Goal: Task Accomplishment & Management: Check status

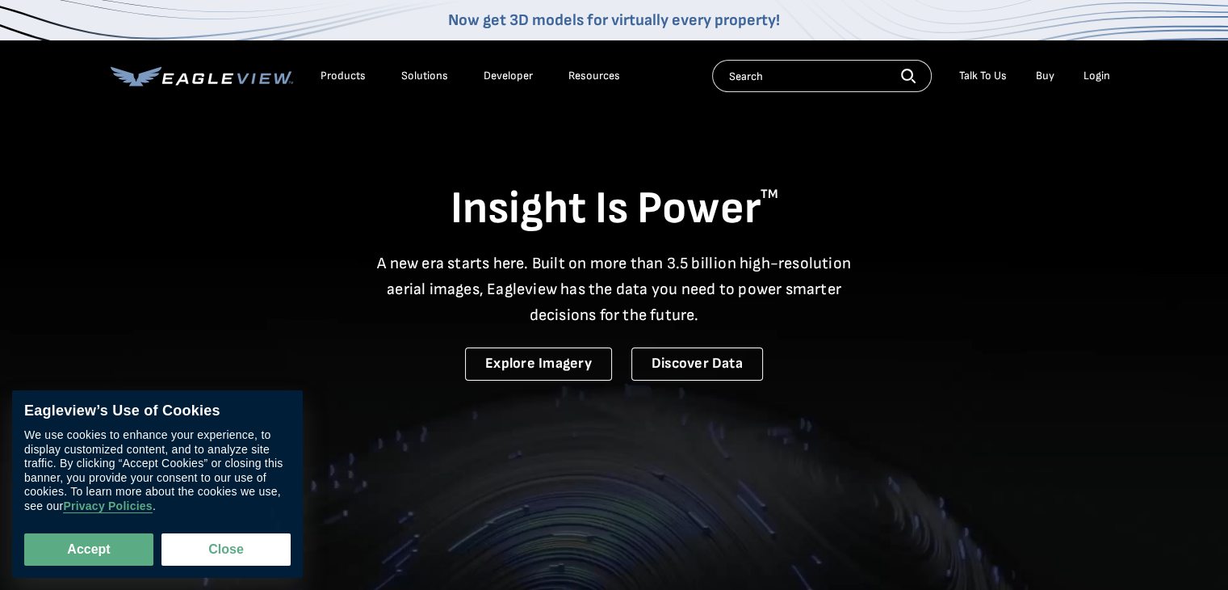
click at [1098, 77] on div "Login" at bounding box center [1097, 76] width 27 height 15
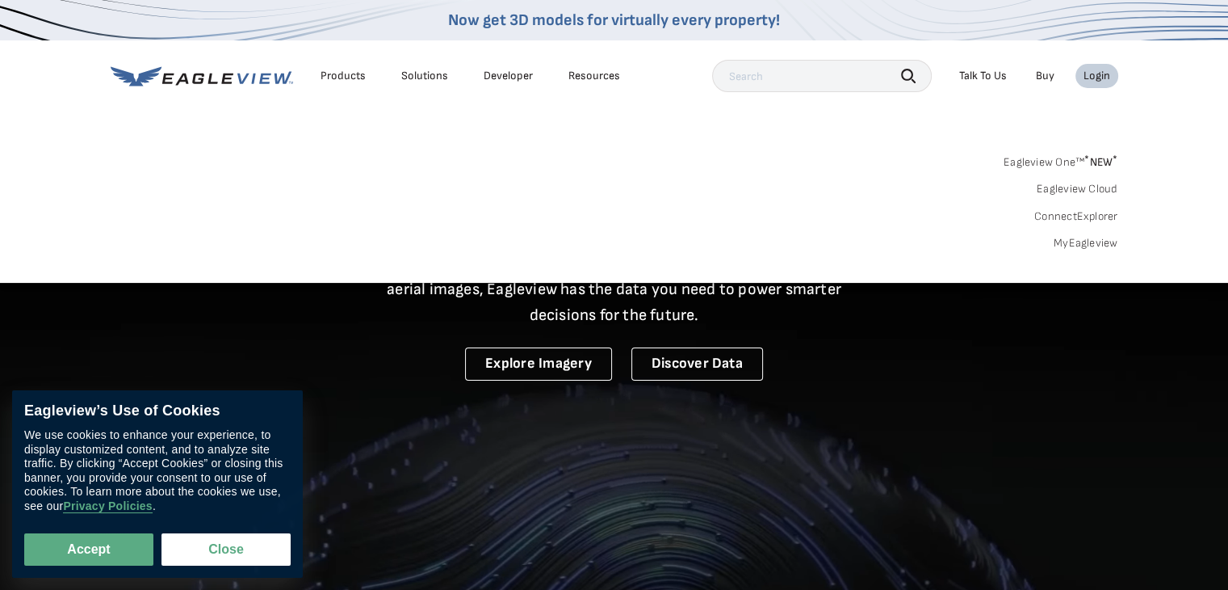
click at [1098, 77] on div "Login" at bounding box center [1097, 76] width 27 height 15
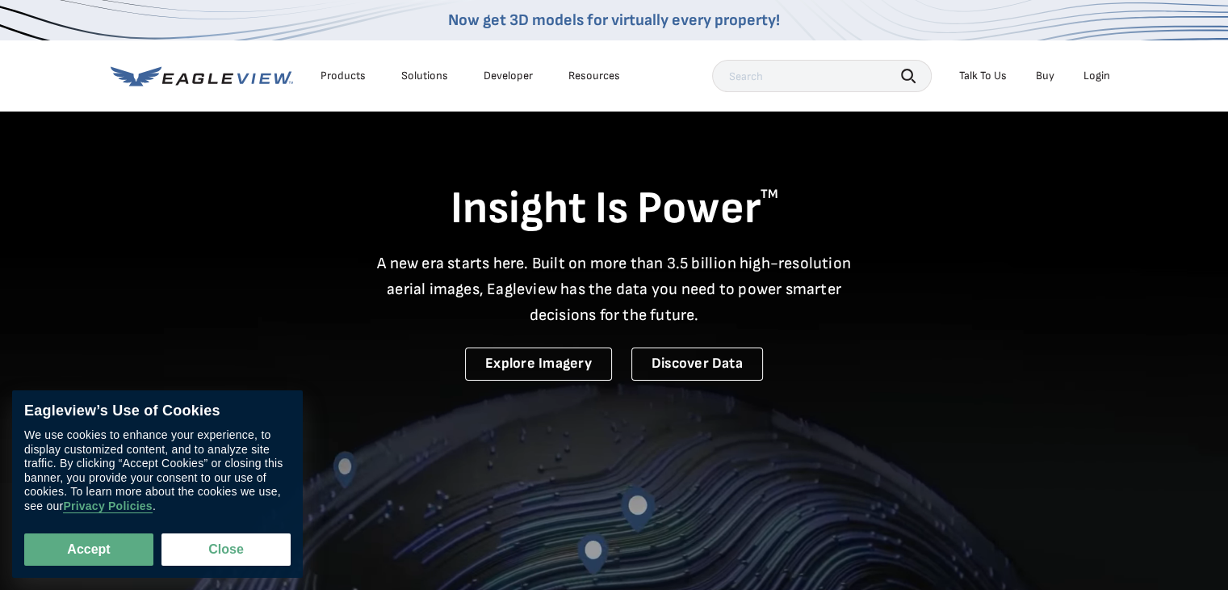
click at [1092, 77] on div "Login" at bounding box center [1097, 76] width 27 height 15
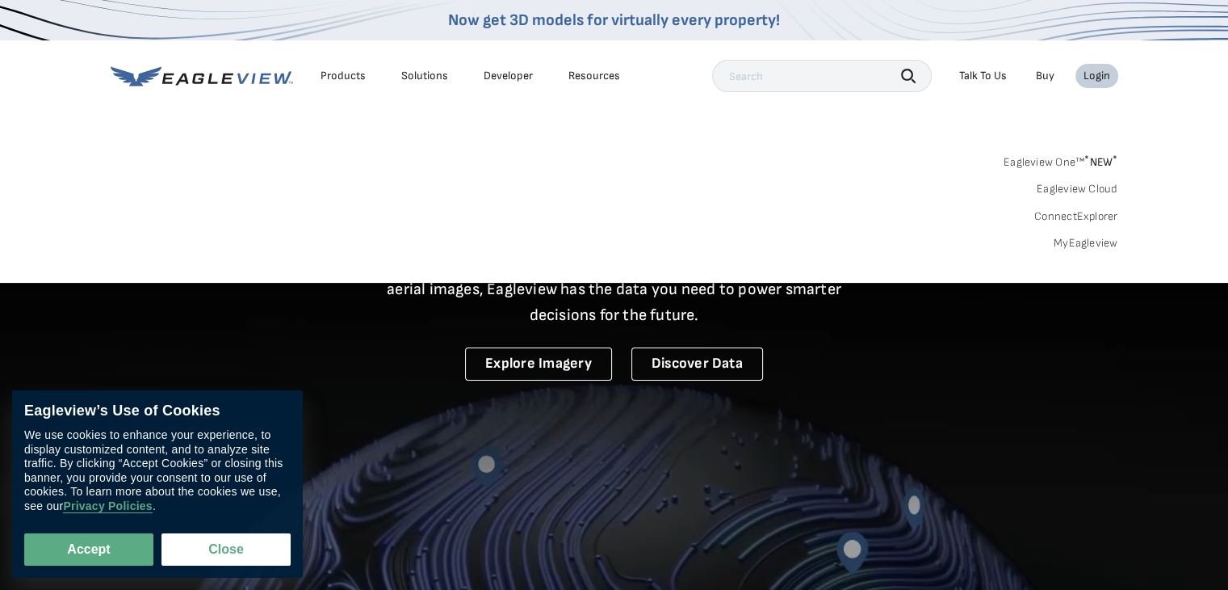
click at [1085, 247] on link "MyEagleview" at bounding box center [1086, 243] width 65 height 15
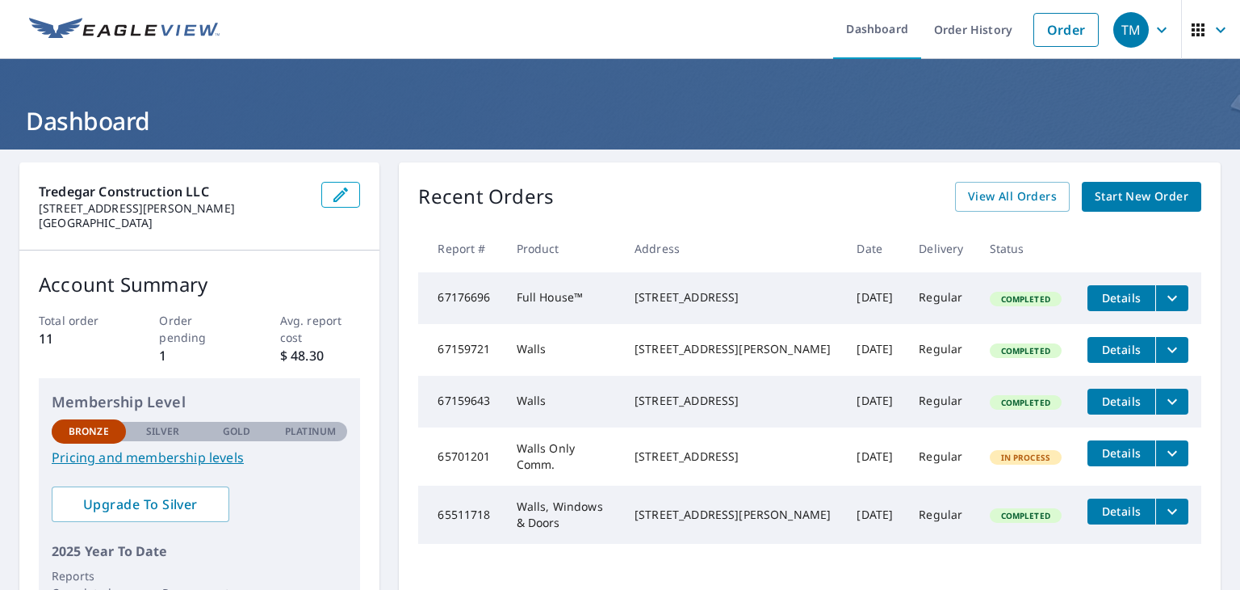
click at [1163, 411] on icon "filesDropdownBtn-67159643" at bounding box center [1172, 401] width 19 height 19
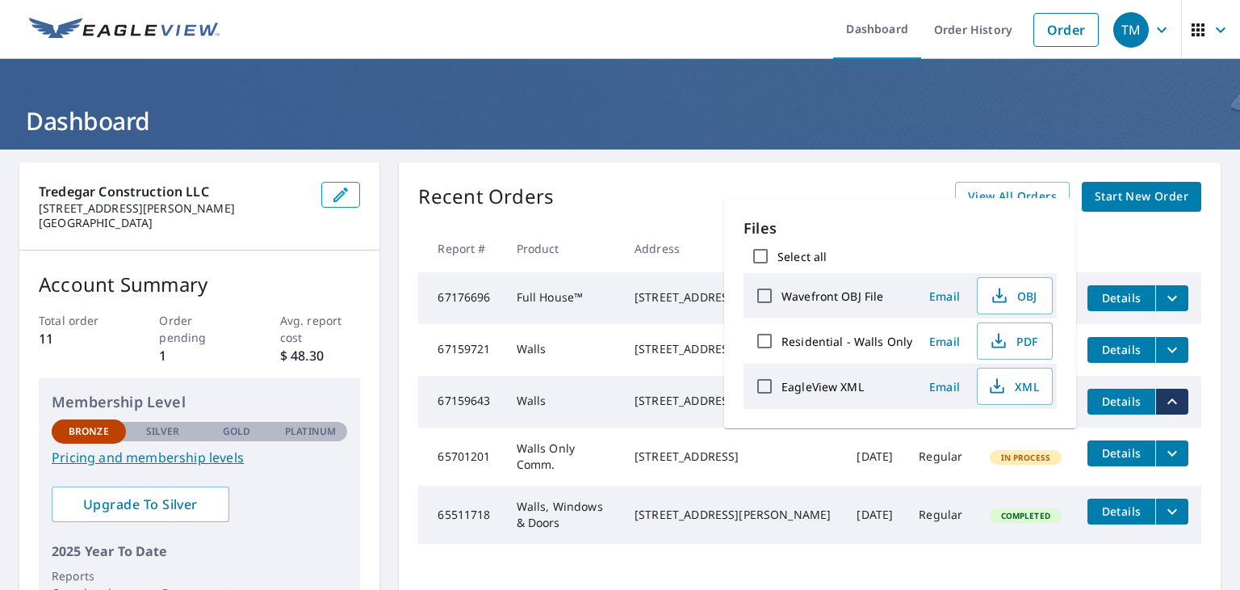
click at [866, 178] on div "Recent Orders View All Orders Start New Order Report # Product Address Date Del…" at bounding box center [810, 407] width 822 height 490
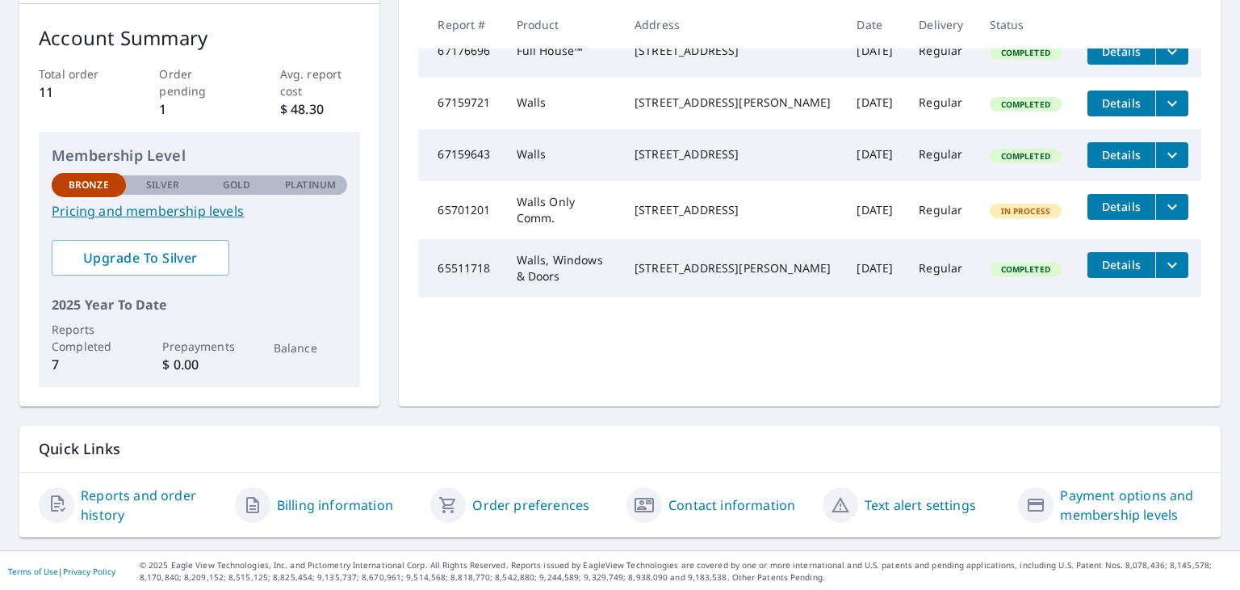
scroll to position [247, 0]
click at [321, 501] on link "Billing information" at bounding box center [335, 503] width 116 height 19
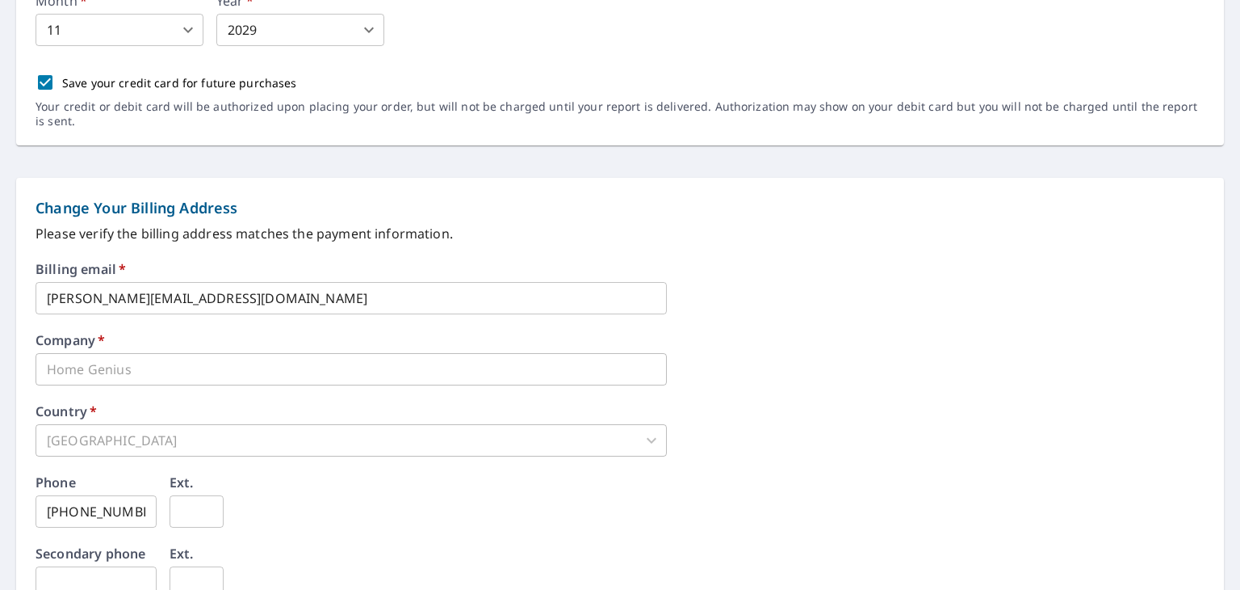
scroll to position [214, 0]
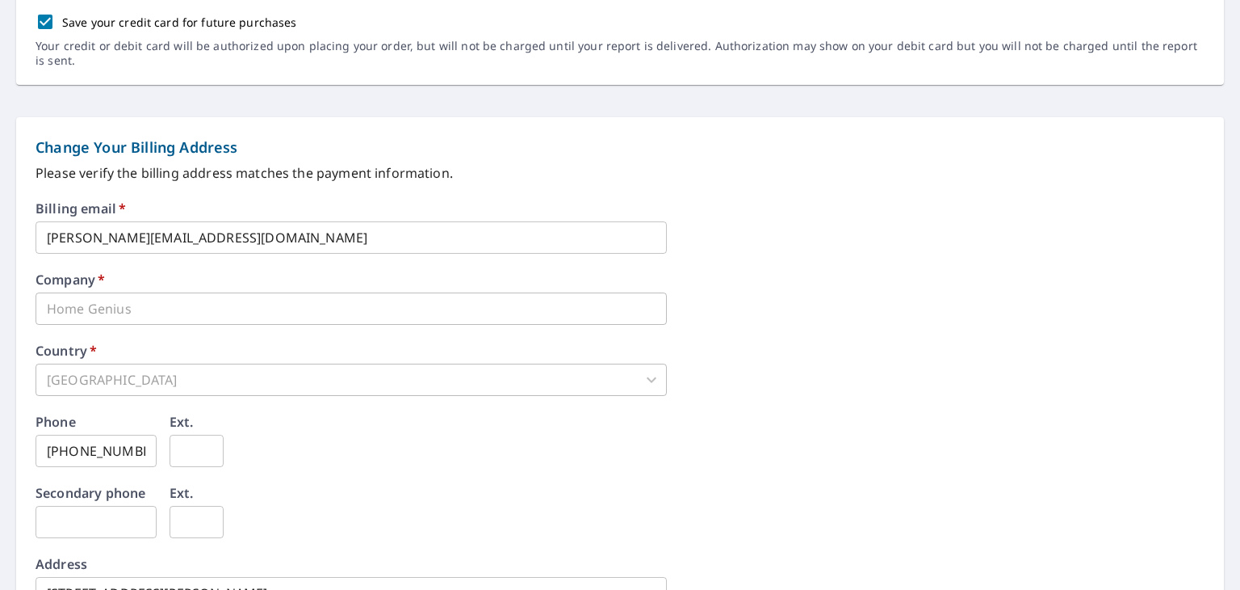
scroll to position [214, 0]
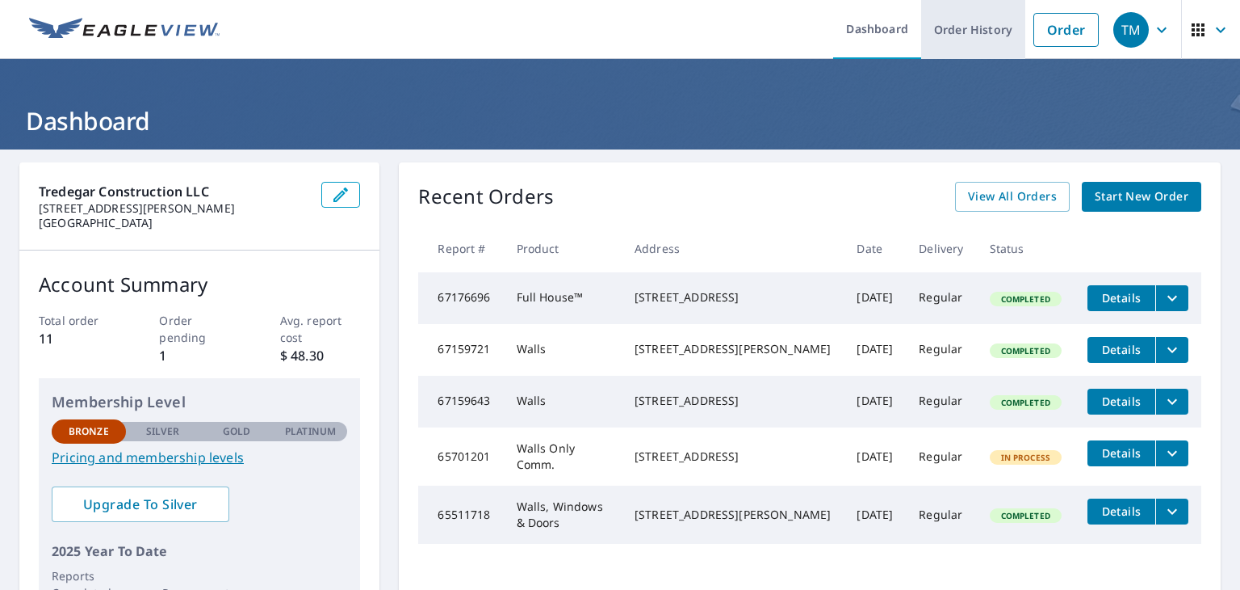
click at [940, 36] on link "Order History" at bounding box center [973, 29] width 104 height 59
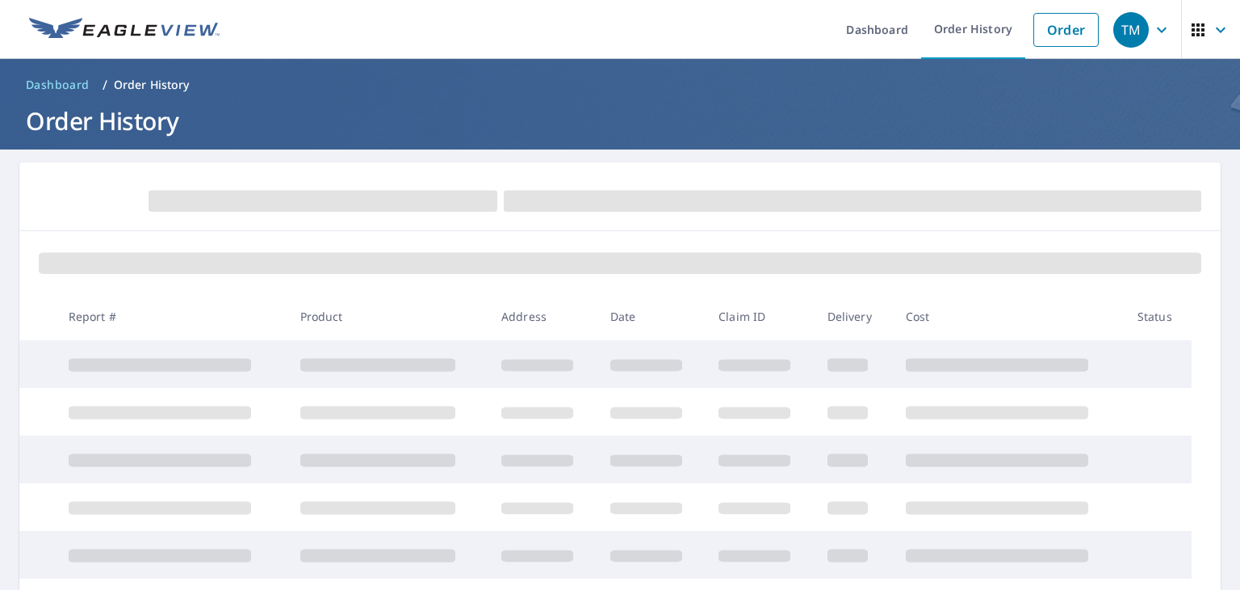
scroll to position [162, 0]
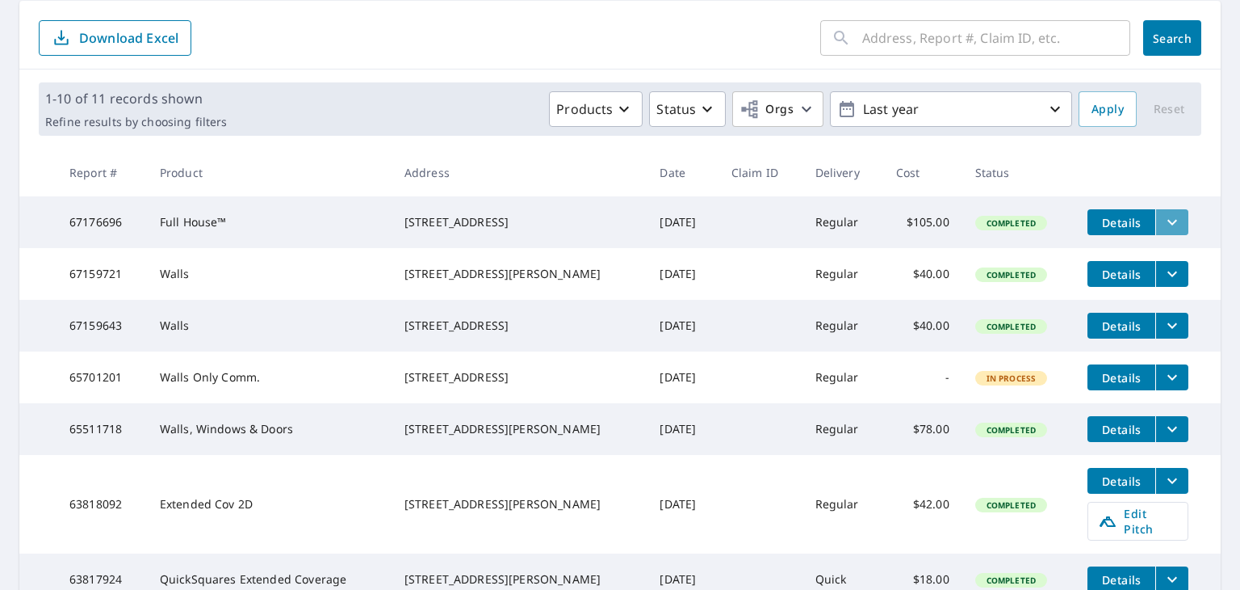
click at [1168, 218] on button "filesDropdownBtn-67176696" at bounding box center [1172, 222] width 33 height 26
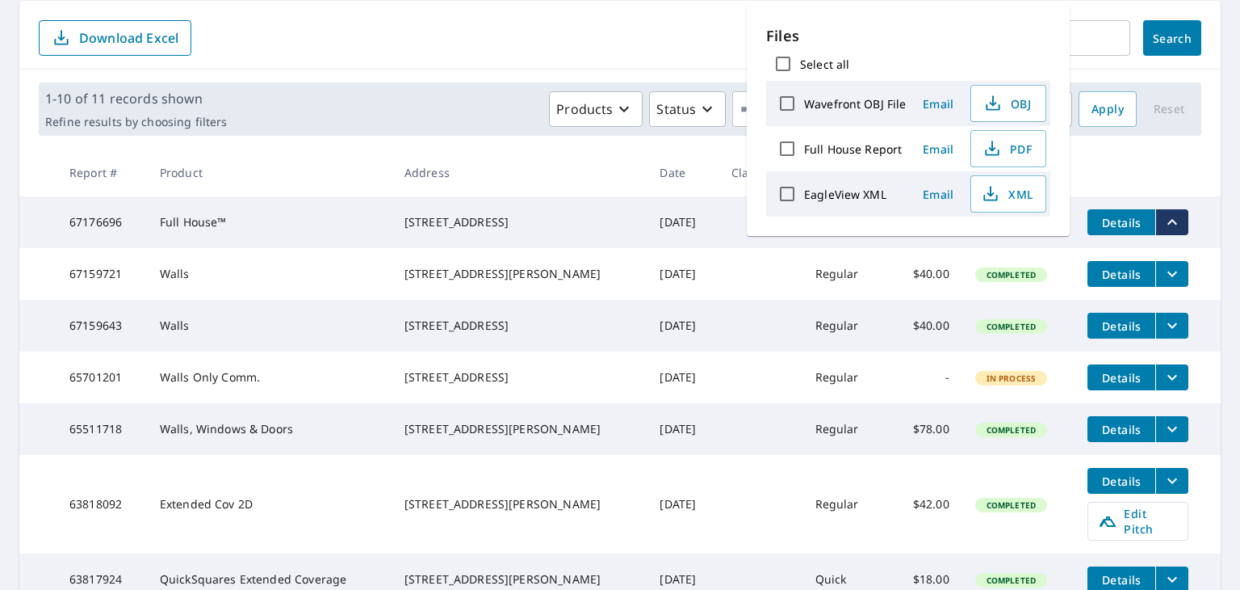
click at [1015, 248] on td "Completed" at bounding box center [1019, 222] width 113 height 52
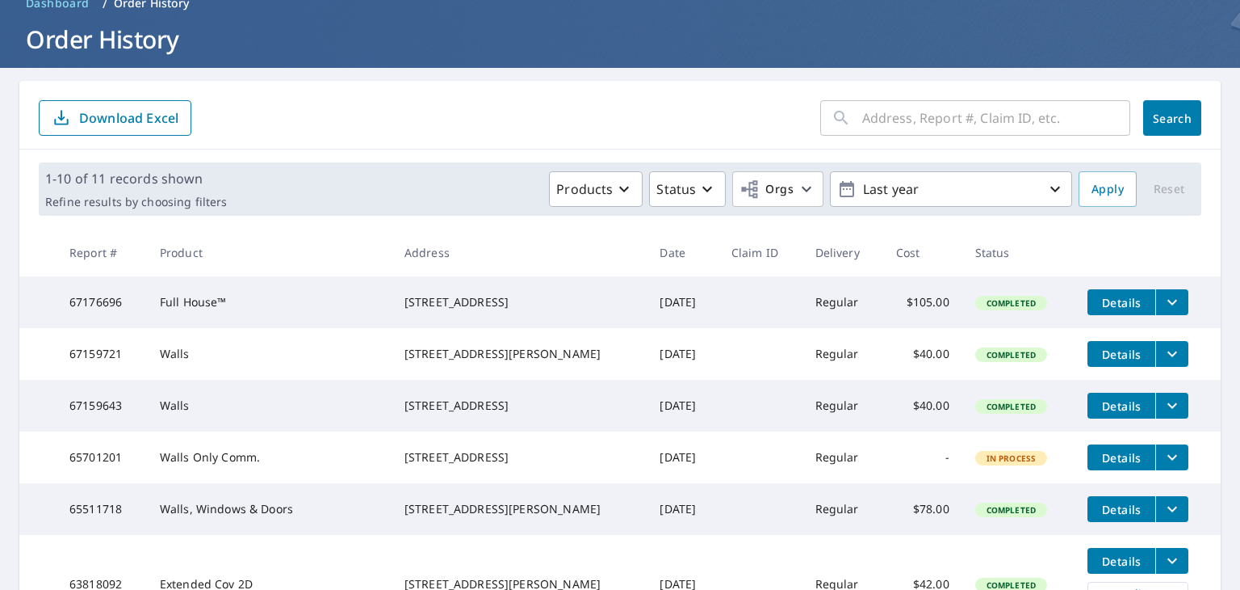
scroll to position [0, 0]
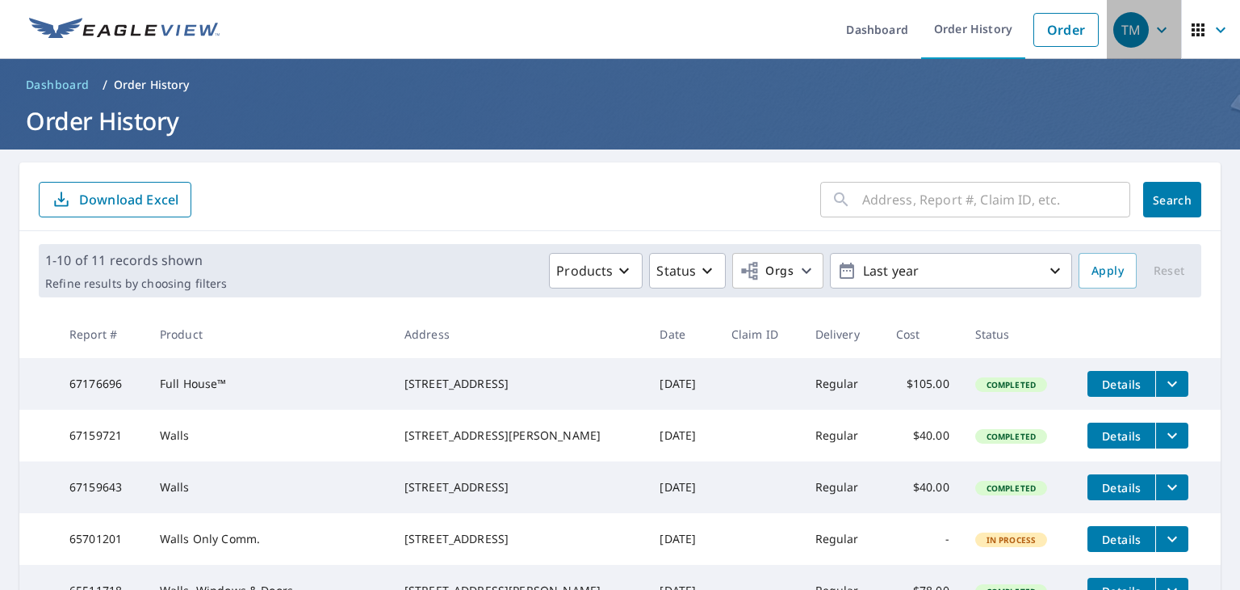
click at [1138, 31] on span "TM" at bounding box center [1144, 29] width 61 height 39
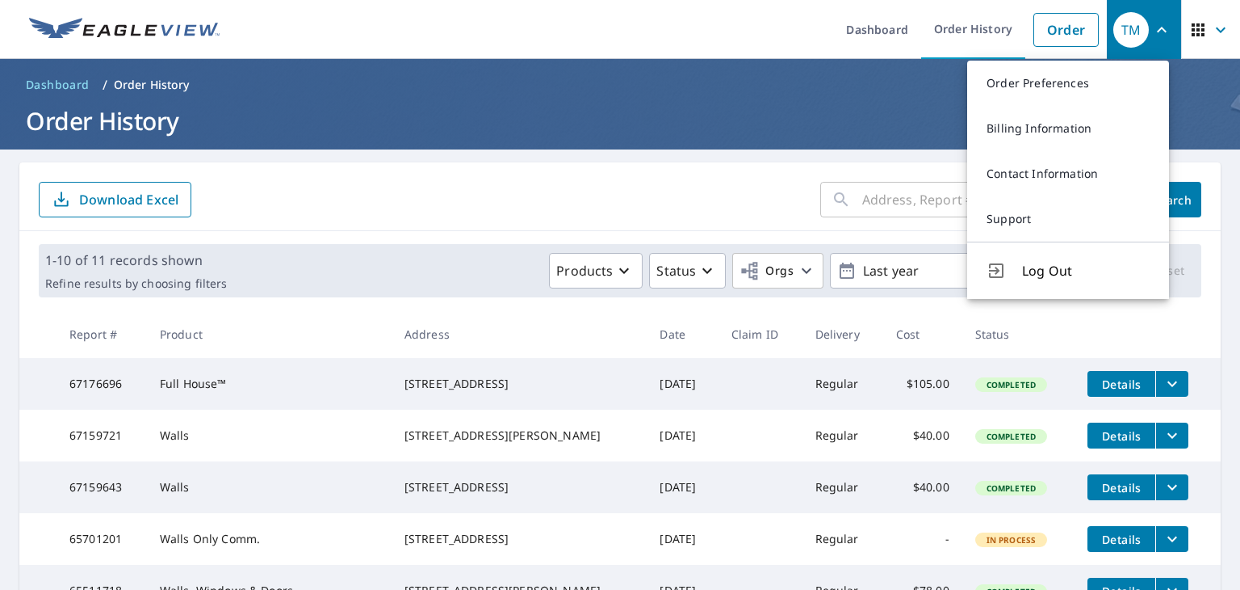
click at [1211, 38] on icon "button" at bounding box center [1220, 29] width 19 height 19
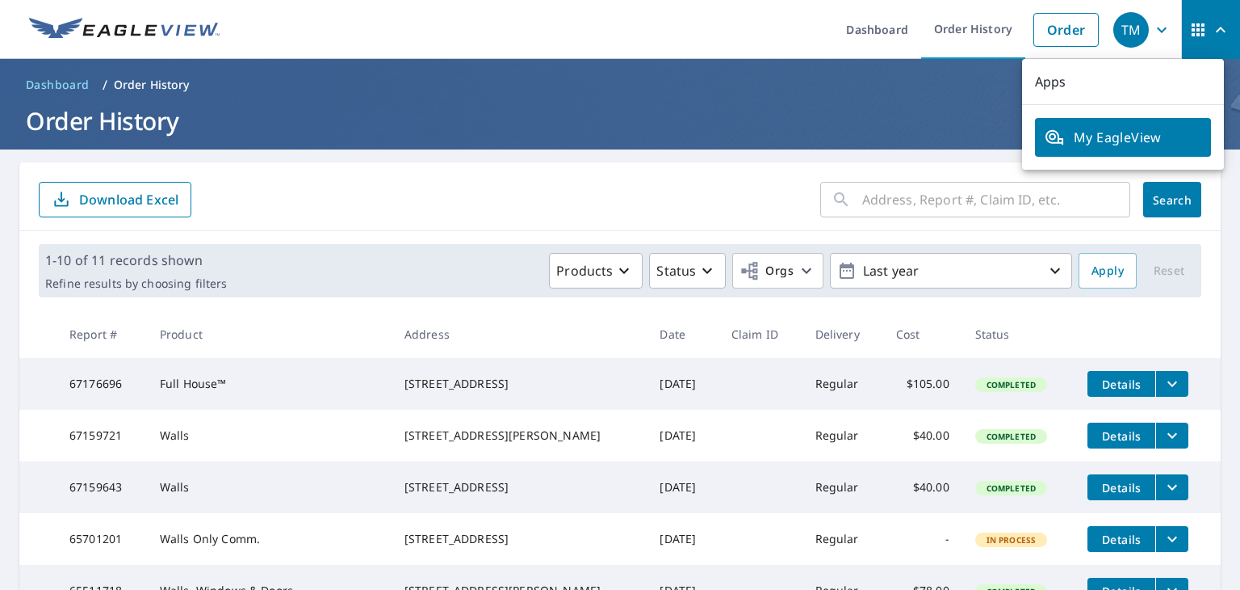
click at [498, 206] on form "​ Search Download Excel" at bounding box center [620, 200] width 1163 height 36
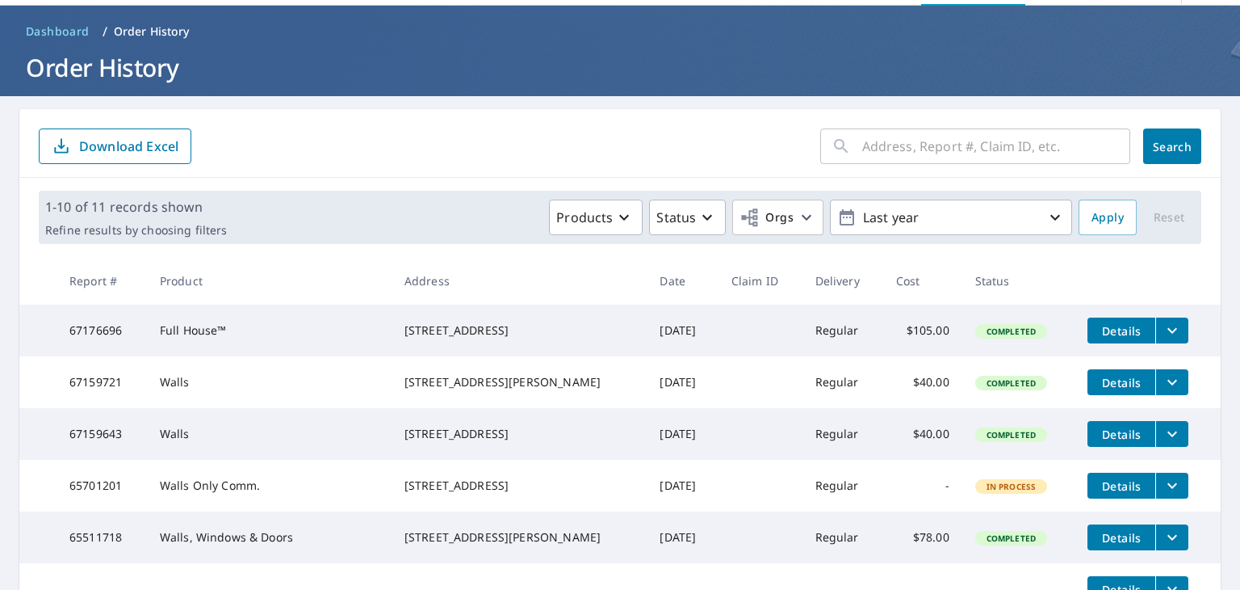
scroll to position [81, 0]
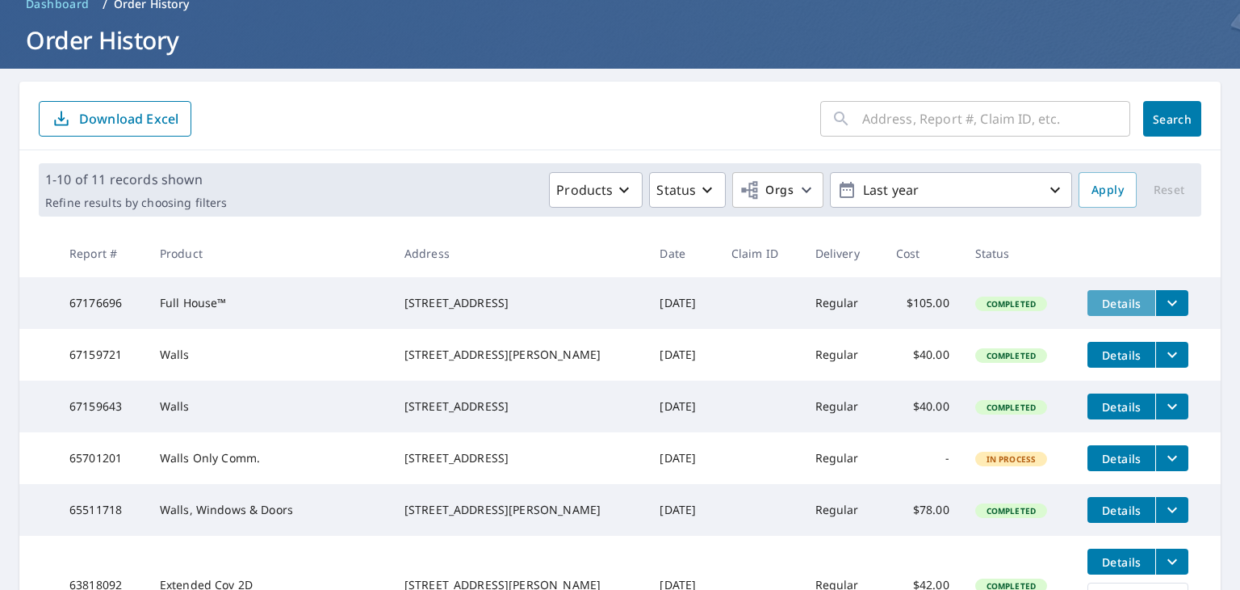
click at [1107, 296] on span "Details" at bounding box center [1121, 303] width 48 height 15
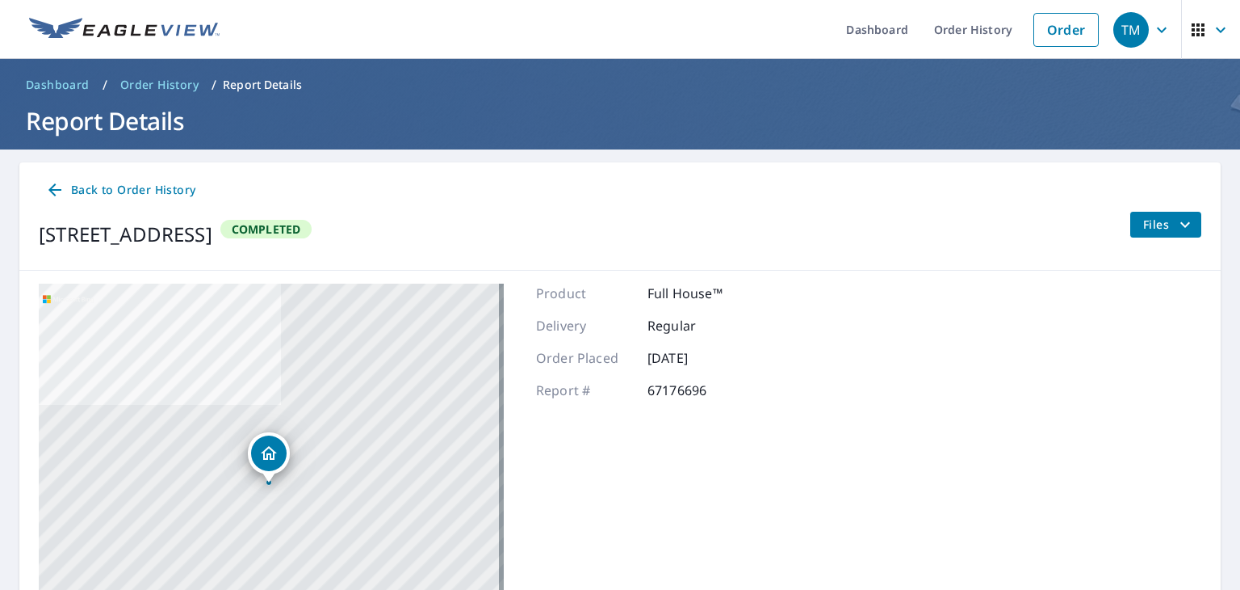
click at [1148, 237] on button "Files" at bounding box center [1166, 225] width 72 height 26
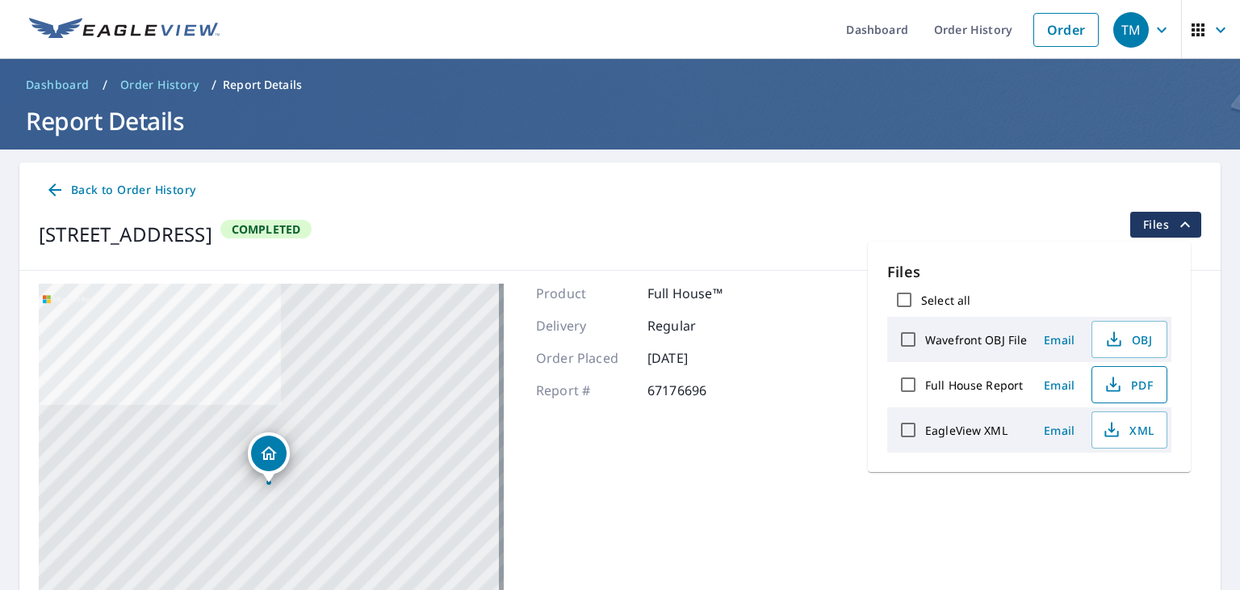
click at [1114, 391] on icon "button" at bounding box center [1113, 384] width 19 height 19
click at [863, 44] on link "Dashboard" at bounding box center [877, 29] width 88 height 59
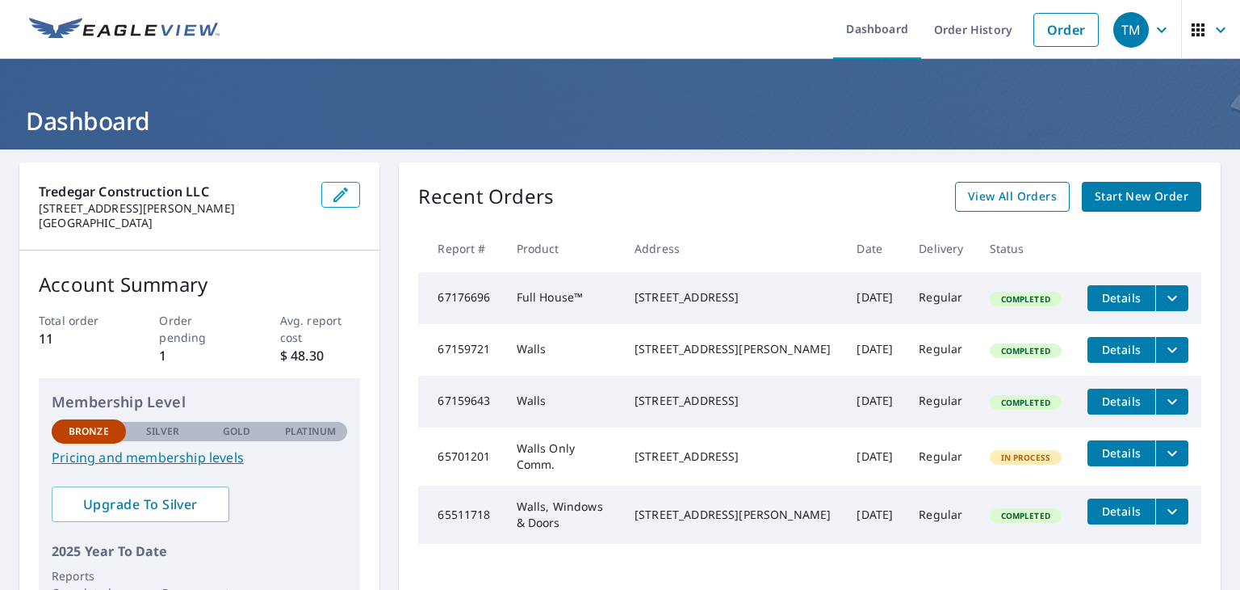
click at [994, 197] on span "View All Orders" at bounding box center [1012, 197] width 89 height 20
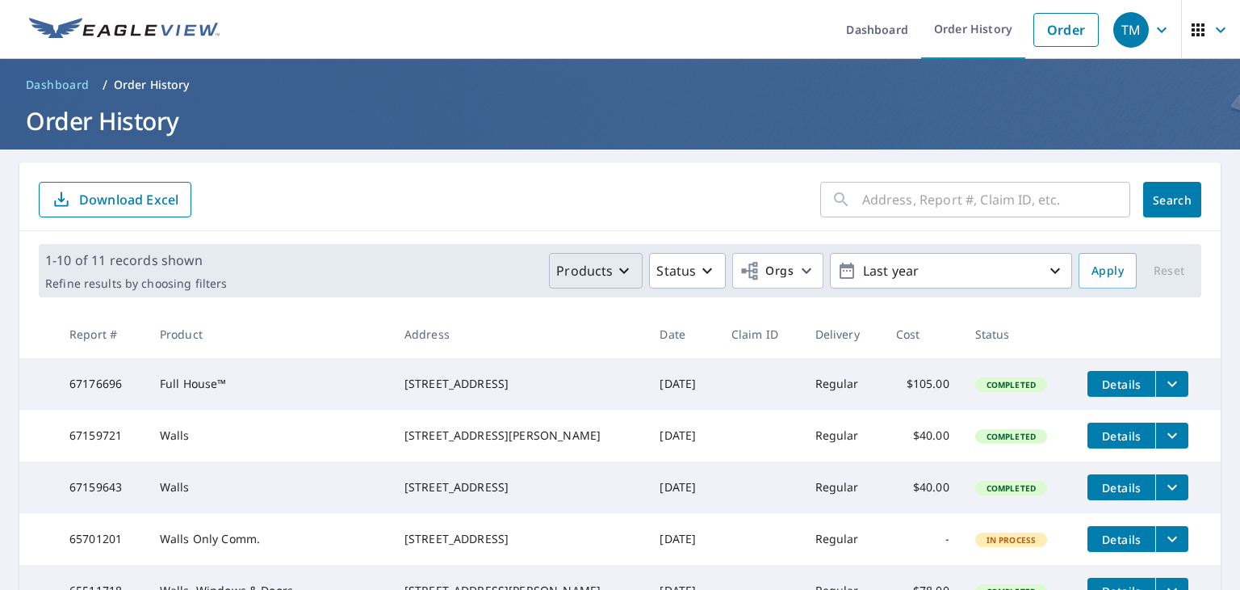
click at [615, 271] on icon "button" at bounding box center [624, 270] width 19 height 19
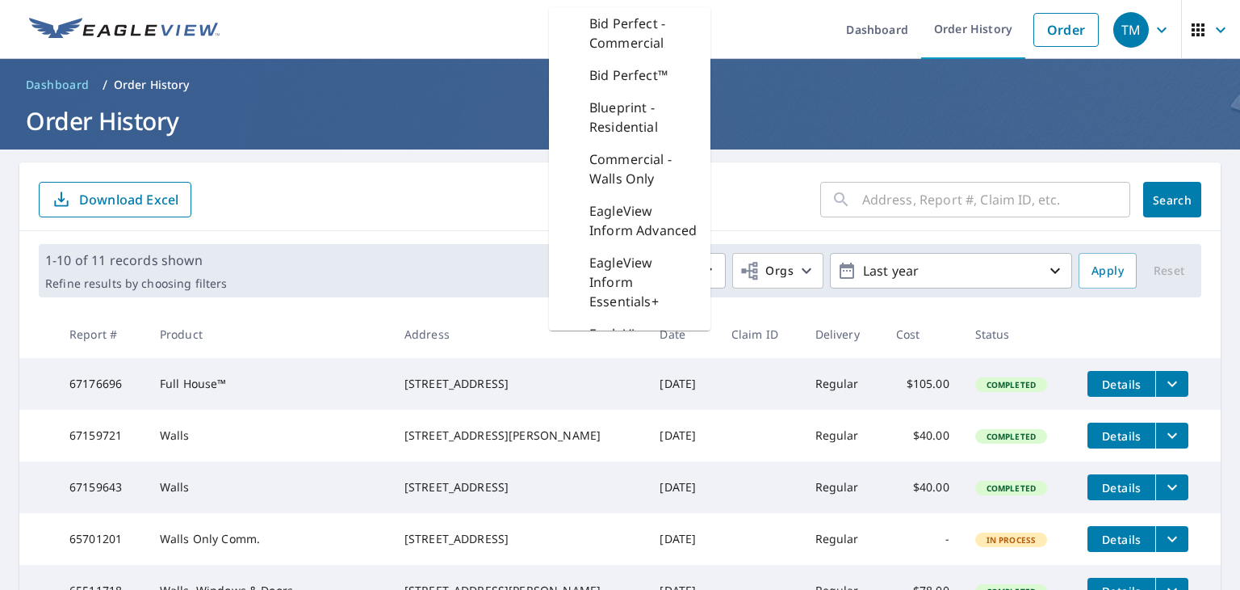
click at [475, 192] on form "​ Search Download Excel" at bounding box center [620, 200] width 1163 height 36
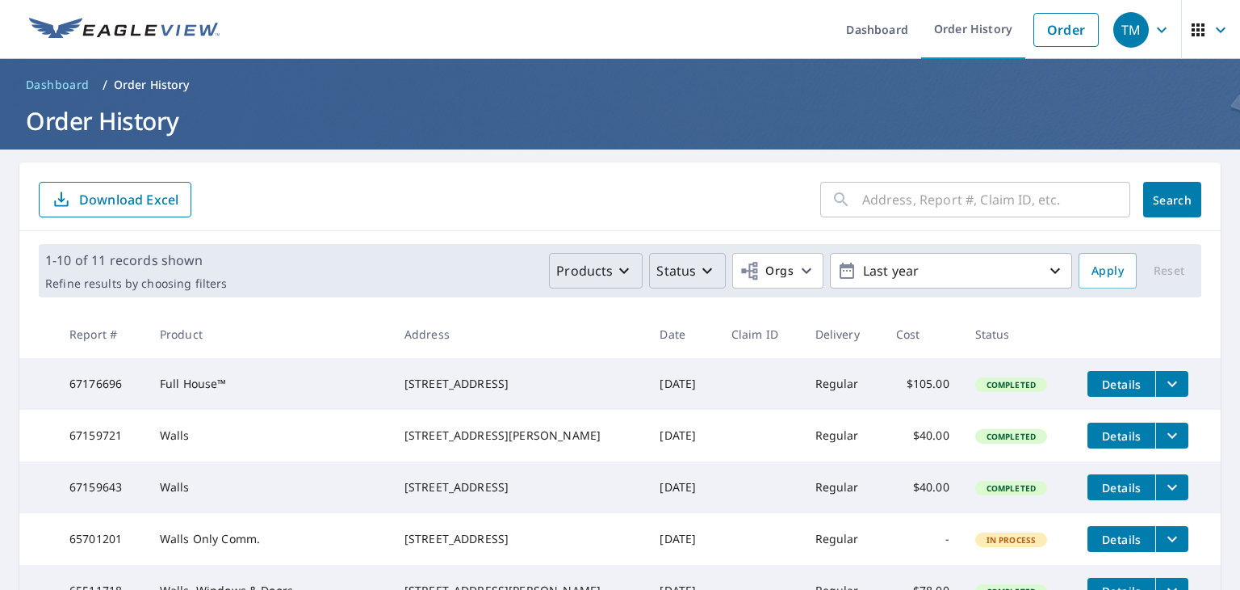
click at [699, 279] on icon "button" at bounding box center [707, 270] width 19 height 19
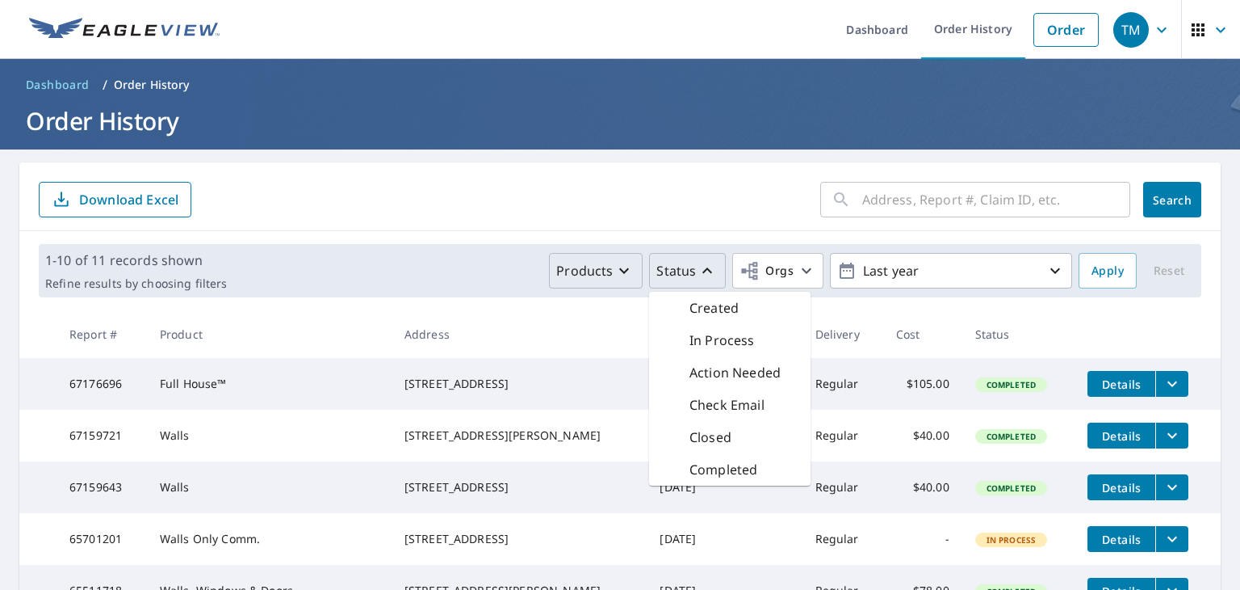
click at [703, 203] on form "​ Search Download Excel" at bounding box center [620, 200] width 1163 height 36
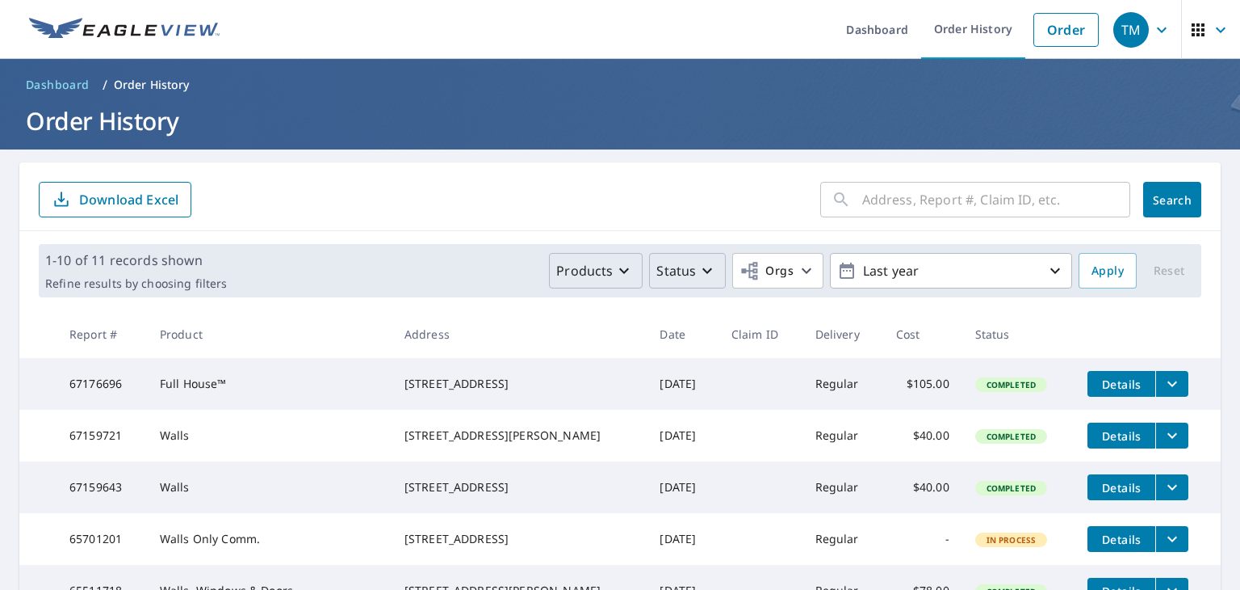
click at [671, 272] on p "Status" at bounding box center [677, 270] width 40 height 19
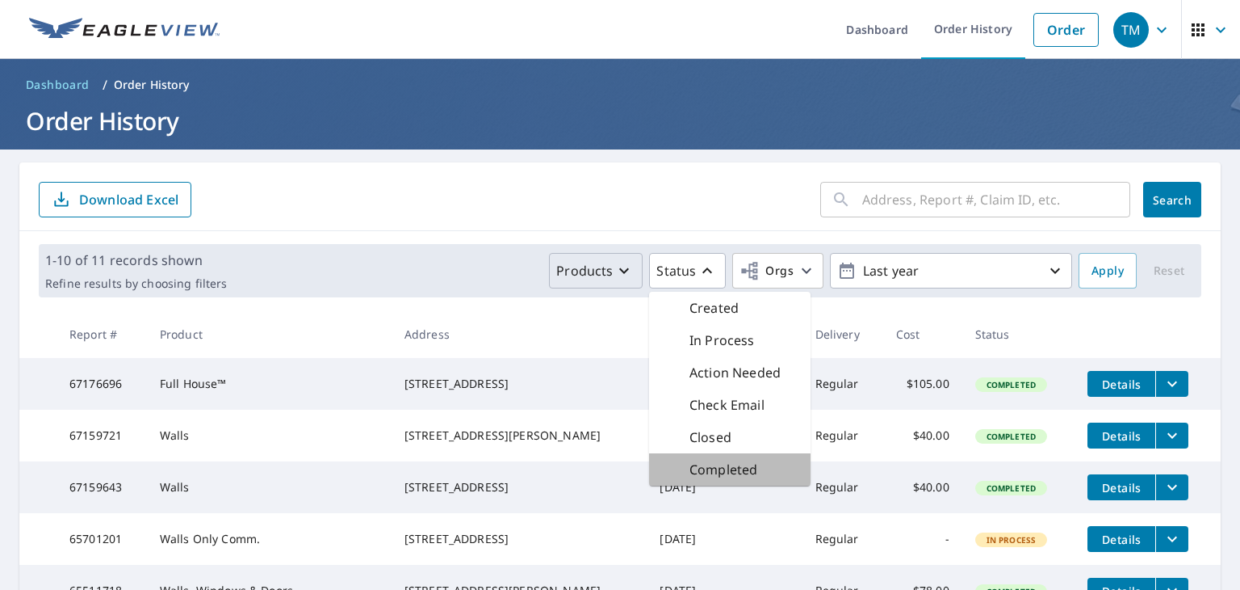
click at [709, 469] on p "Completed" at bounding box center [724, 469] width 68 height 19
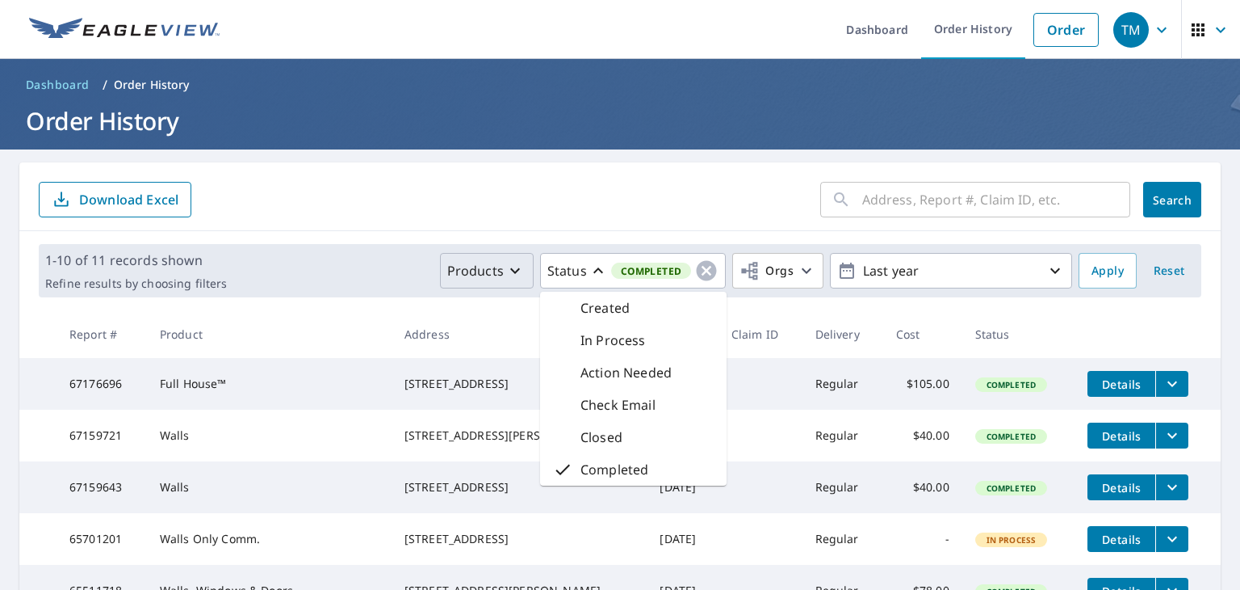
click at [370, 208] on form "​ Search Download Excel" at bounding box center [620, 200] width 1163 height 36
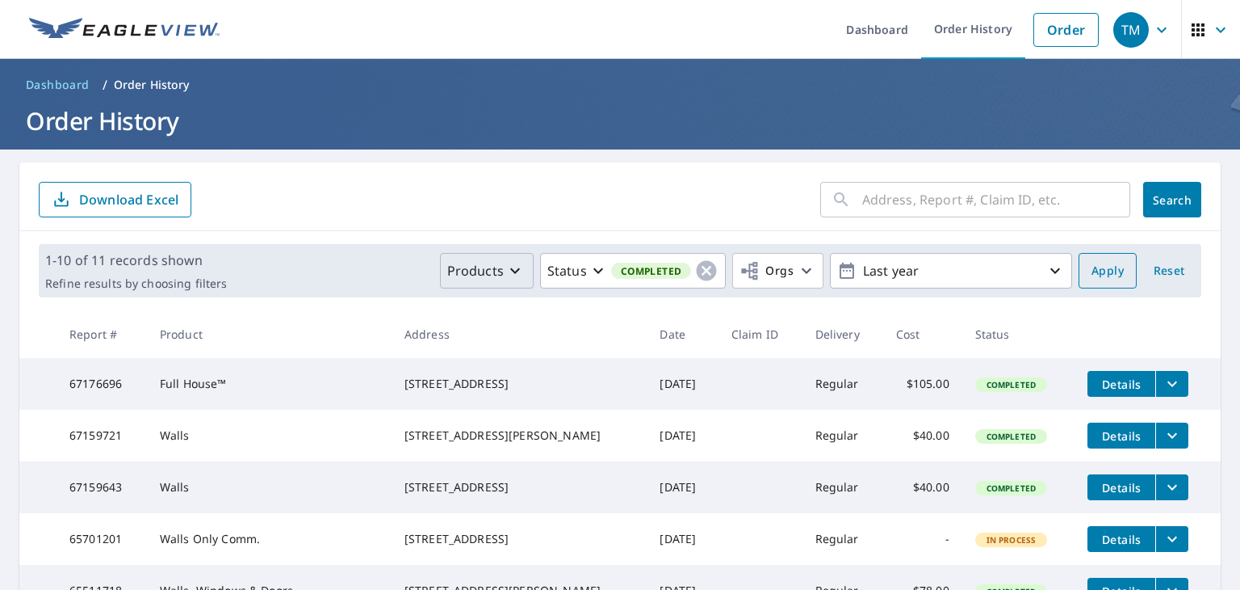
click at [1105, 272] on span "Apply" at bounding box center [1108, 271] width 32 height 20
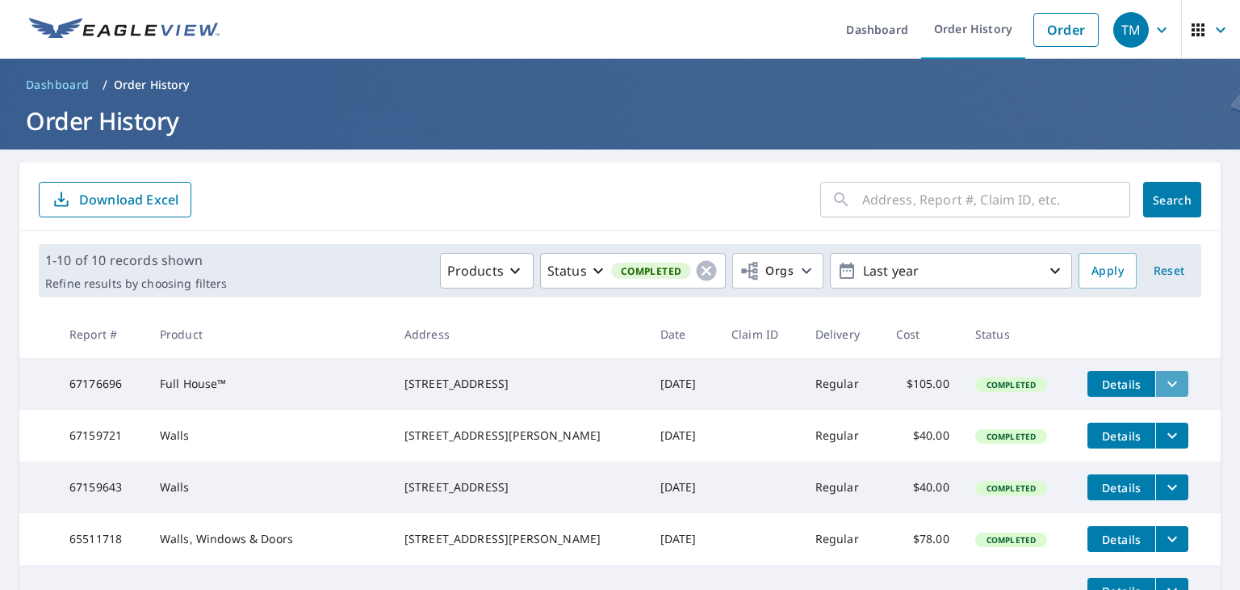
click at [1163, 380] on icon "filesDropdownBtn-67176696" at bounding box center [1172, 383] width 19 height 19
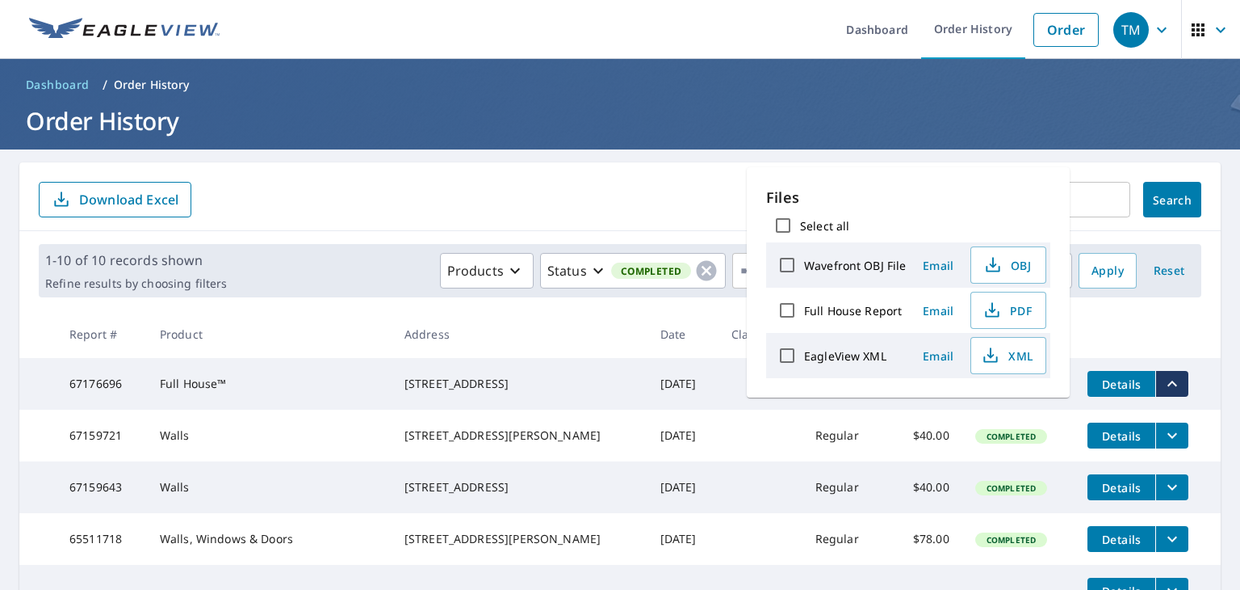
click at [598, 201] on form "​ Search Download Excel" at bounding box center [620, 200] width 1163 height 36
